Goal: Information Seeking & Learning: Learn about a topic

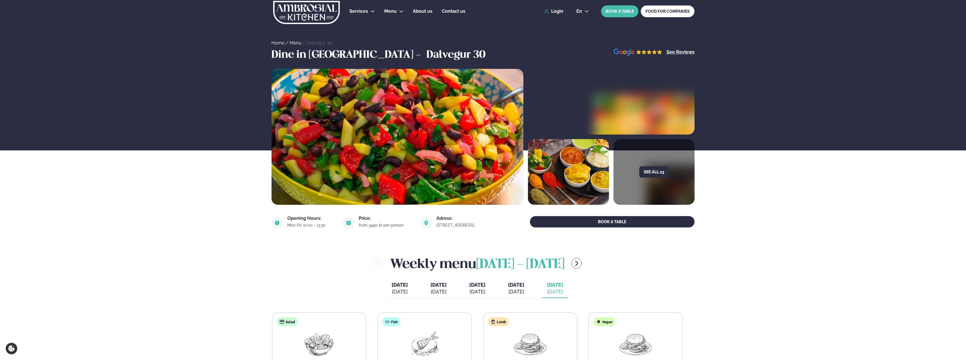
scroll to position [85, 0]
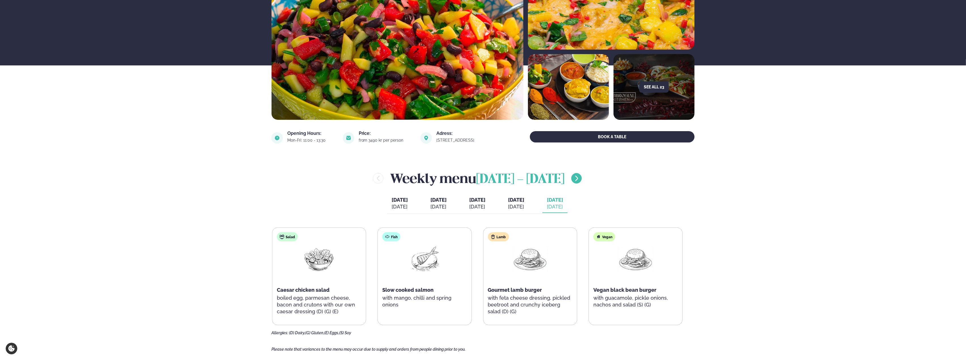
click at [580, 175] on icon "menu-btn-right" at bounding box center [576, 178] width 7 height 7
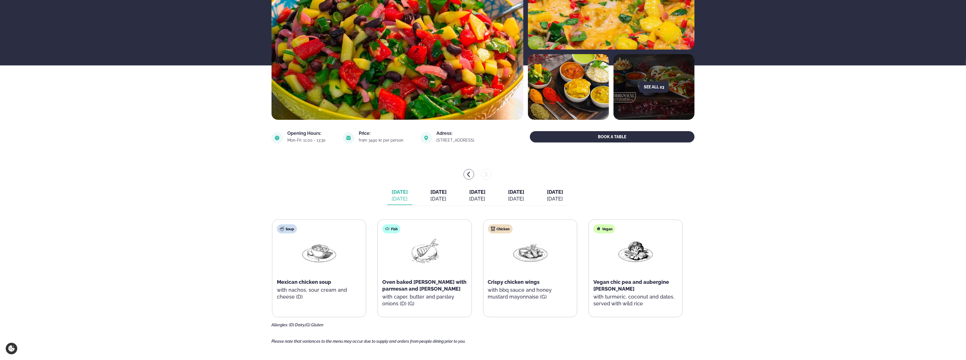
click at [426, 205] on button "[DATE] [DATE]" at bounding box center [438, 195] width 25 height 19
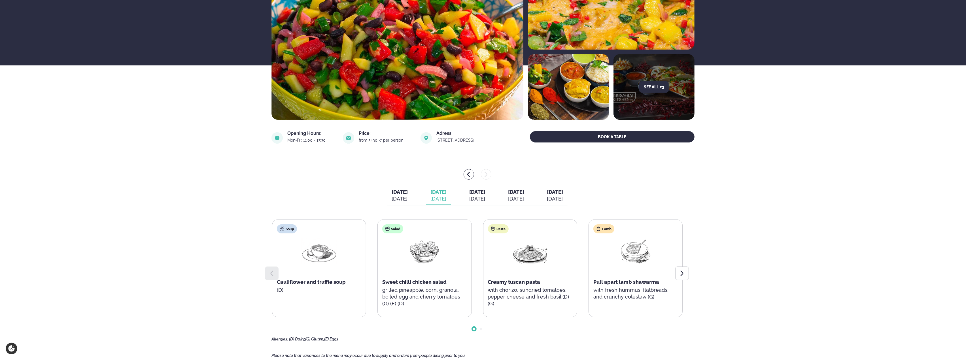
click at [485, 200] on div "[DATE]" at bounding box center [477, 198] width 16 height 7
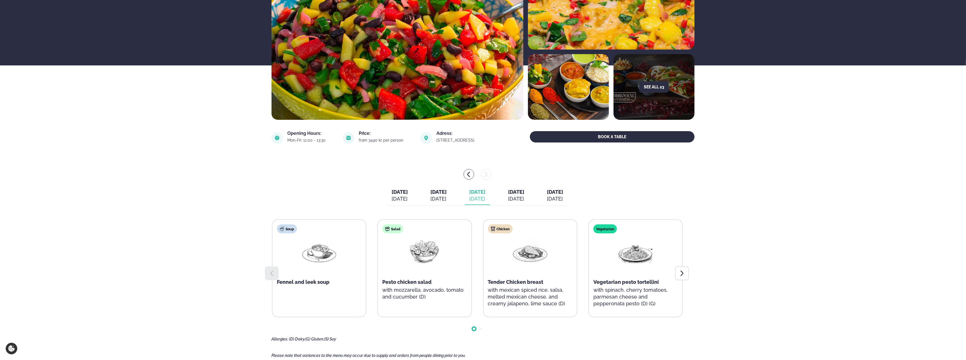
click at [523, 196] on div "[DATE]" at bounding box center [516, 198] width 16 height 7
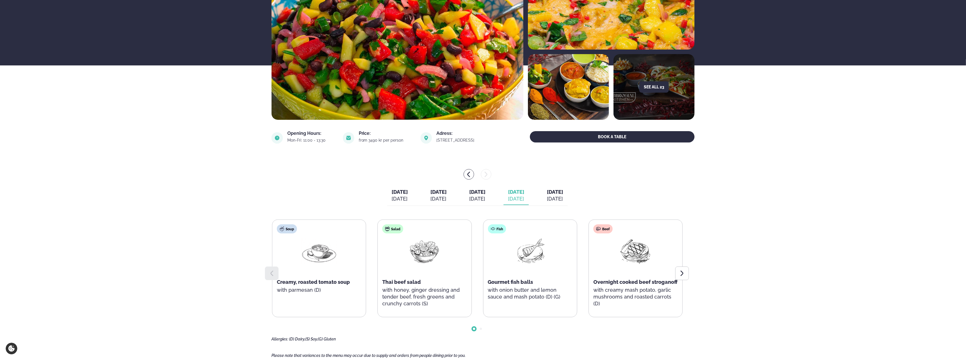
click at [473, 189] on span "[DATE]" at bounding box center [477, 192] width 16 height 6
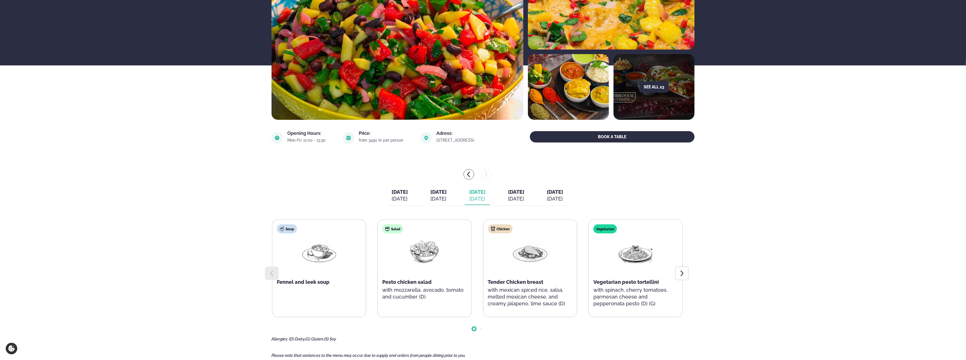
click at [521, 193] on span "[DATE]" at bounding box center [516, 192] width 16 height 6
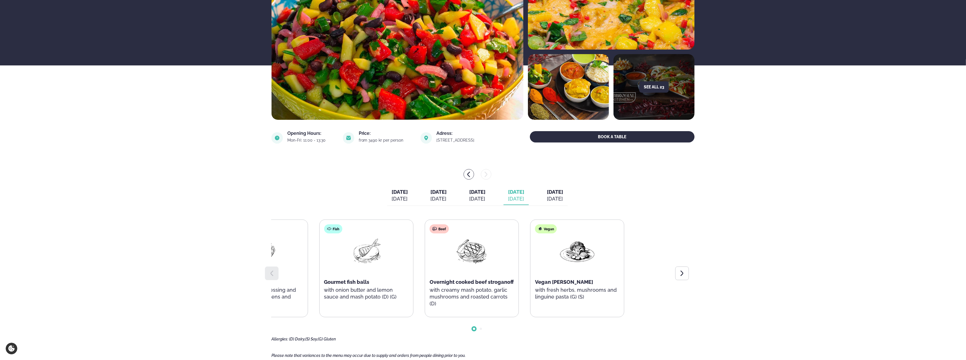
click at [337, 299] on div "Soup Creamy, roasted tomato soup with parmesan (D) Salad Thai beef salad with h…" at bounding box center [313, 269] width 410 height 98
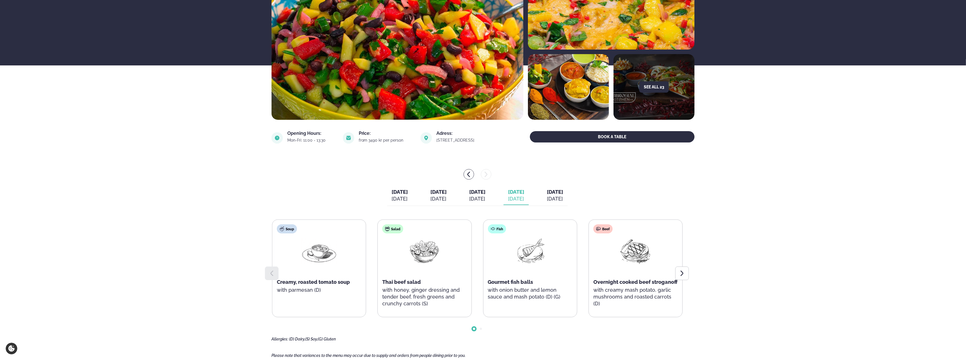
click at [555, 192] on div "[DATE] [DATE] [DATE] [DATE] [DATE] [DATE] [DATE] [DATE] [DATE] [DATE]" at bounding box center [477, 196] width 180 height 20
click at [561, 193] on span "[DATE]" at bounding box center [555, 192] width 16 height 6
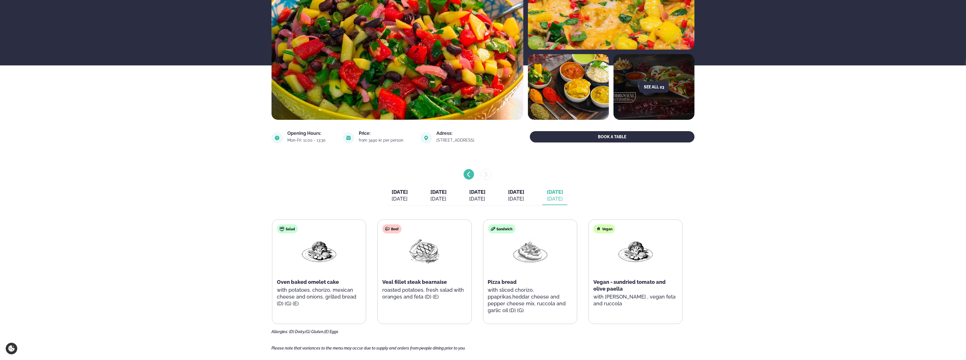
click at [468, 173] on icon "menu-btn-left" at bounding box center [468, 174] width 3 height 5
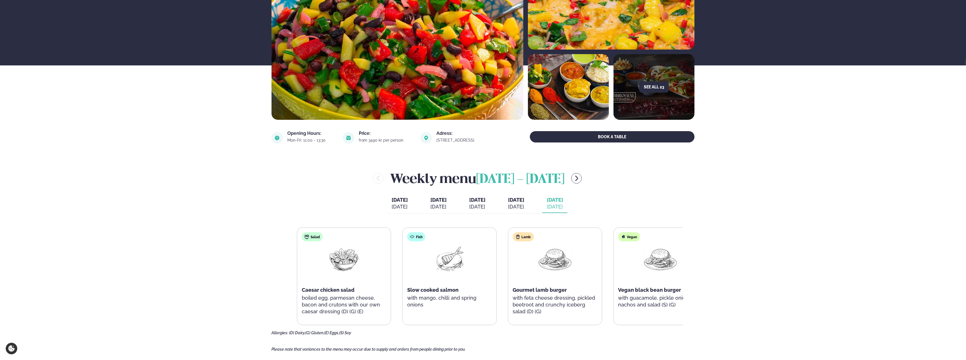
click at [439, 293] on span "Slow cooked salmon" at bounding box center [432, 290] width 51 height 6
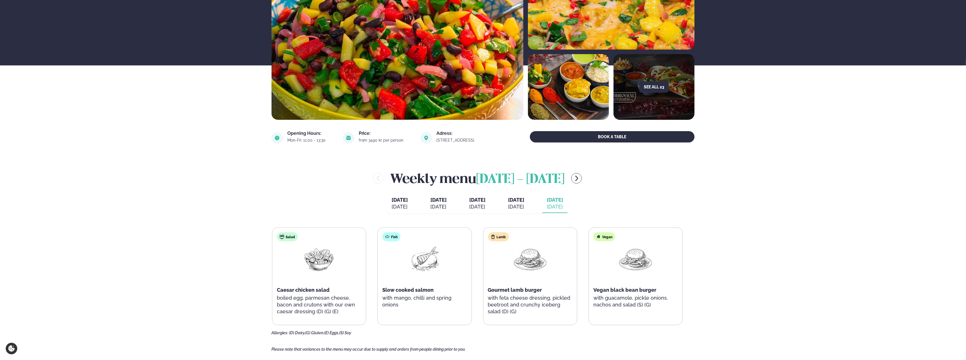
click at [489, 291] on span "Gourmet lamb burger" at bounding box center [515, 290] width 54 height 6
click at [531, 311] on p "with feta cheese dressing, pickled beetroot and crunchy iceberg salad (D) (G)" at bounding box center [530, 305] width 84 height 20
